Goal: Information Seeking & Learning: Learn about a topic

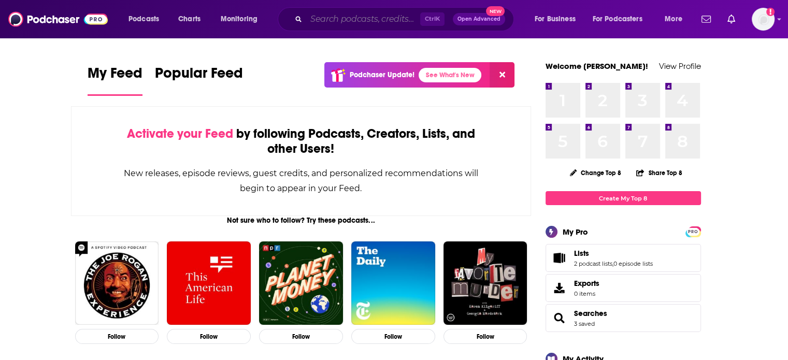
click at [335, 19] on input "Search podcasts, credits, & more..." at bounding box center [363, 19] width 114 height 17
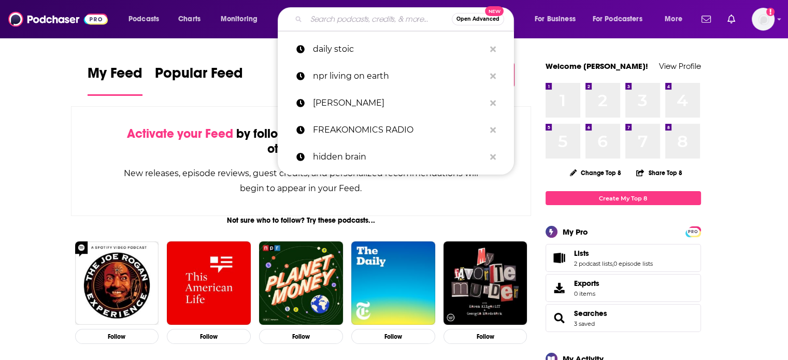
paste input "[PERSON_NAME] Stories"
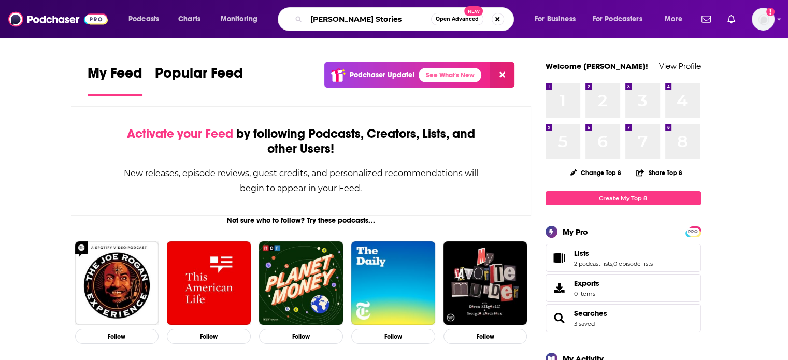
type input "[PERSON_NAME] Stories"
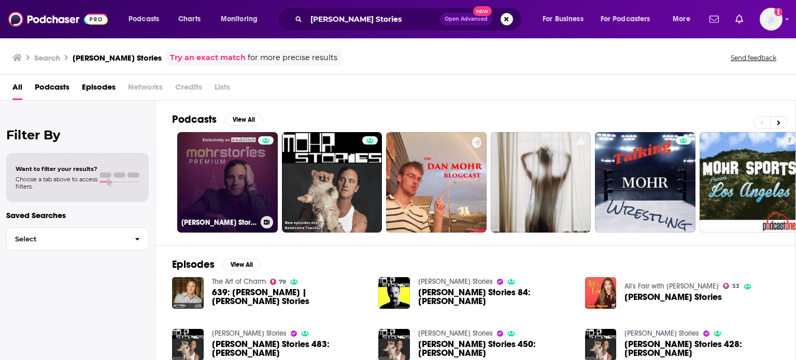
click at [244, 189] on link "[PERSON_NAME] Stories PREMIUM" at bounding box center [227, 182] width 100 height 100
